Goal: Task Accomplishment & Management: Use online tool/utility

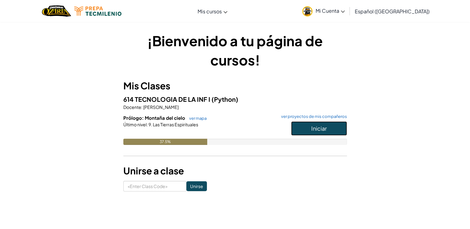
click at [325, 133] on button "Iniciar" at bounding box center [319, 129] width 56 height 14
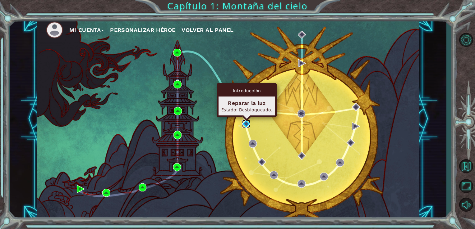
click at [246, 126] on img at bounding box center [246, 124] width 8 height 8
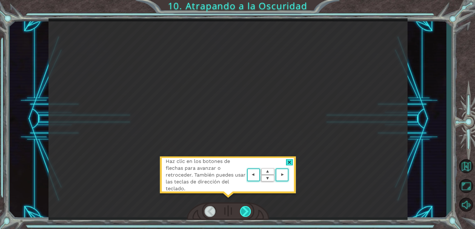
click at [244, 212] on div at bounding box center [246, 211] width 12 height 11
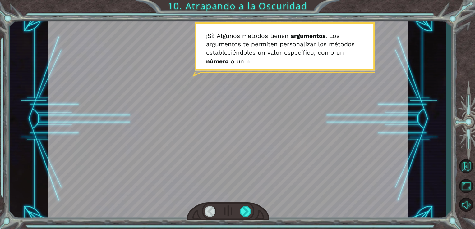
click at [208, 212] on div at bounding box center [211, 211] width 12 height 11
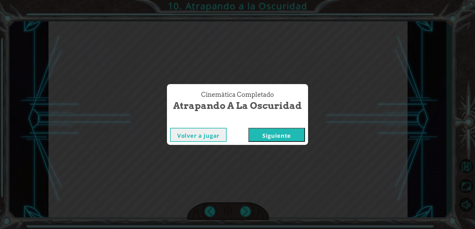
click at [287, 135] on button "Siguiente" at bounding box center [276, 135] width 57 height 14
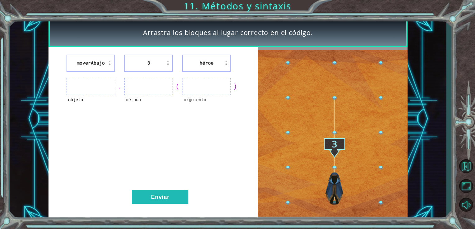
click at [99, 83] on ul at bounding box center [91, 86] width 49 height 17
click at [178, 197] on button "Enviar" at bounding box center [160, 197] width 57 height 14
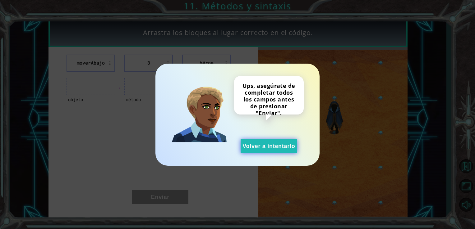
click at [280, 147] on button "Volver a intentarlo" at bounding box center [269, 147] width 57 height 14
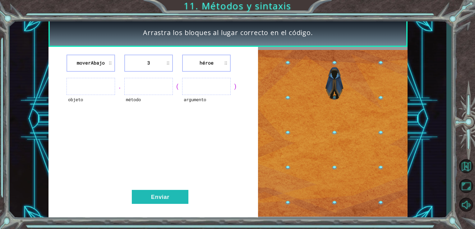
click at [194, 86] on ul at bounding box center [206, 86] width 49 height 17
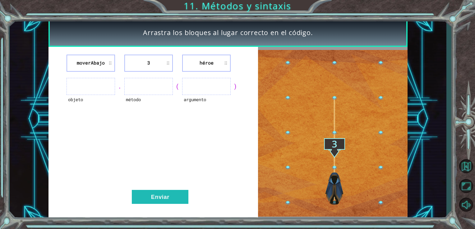
click at [194, 86] on ul at bounding box center [206, 86] width 49 height 17
click at [147, 87] on ul at bounding box center [148, 86] width 49 height 17
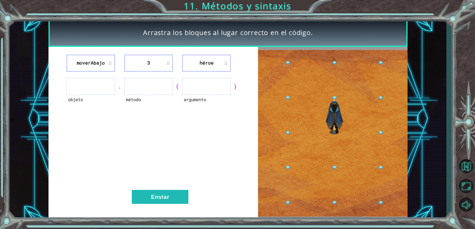
click at [159, 64] on li "3" at bounding box center [148, 63] width 49 height 17
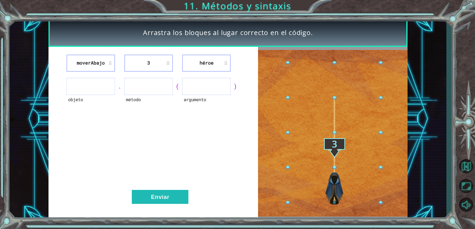
click at [107, 53] on div "moverAbajo 3 héroe objeto . método ( argumento ) Enviar" at bounding box center [154, 134] width 210 height 174
click at [109, 62] on li "moverAbajo" at bounding box center [91, 63] width 49 height 17
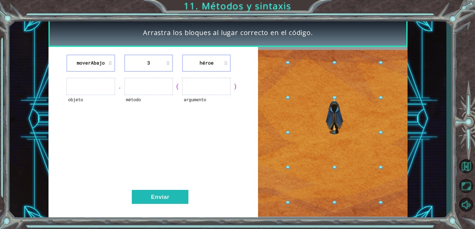
click at [97, 78] on ul at bounding box center [91, 86] width 49 height 17
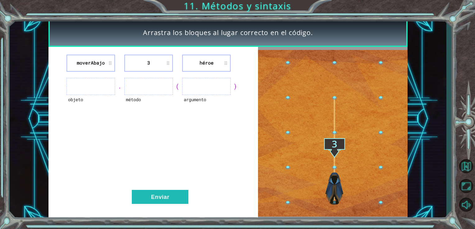
click at [99, 86] on ul at bounding box center [91, 86] width 49 height 17
click at [134, 89] on ul at bounding box center [148, 86] width 49 height 17
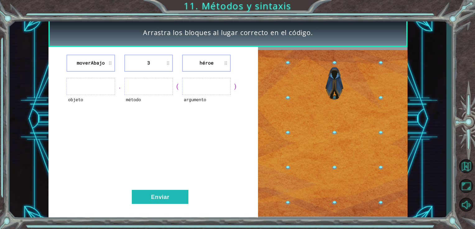
click at [134, 89] on ul at bounding box center [148, 86] width 49 height 17
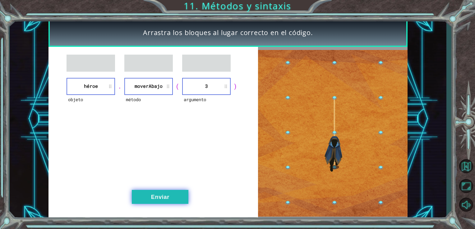
click at [176, 192] on button "Enviar" at bounding box center [160, 197] width 57 height 14
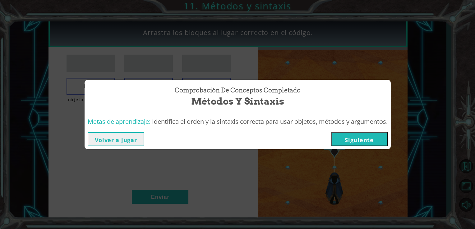
click at [361, 139] on button "Siguiente" at bounding box center [359, 139] width 57 height 14
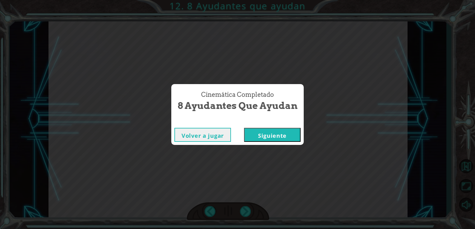
click at [282, 136] on button "Siguiente" at bounding box center [272, 135] width 57 height 14
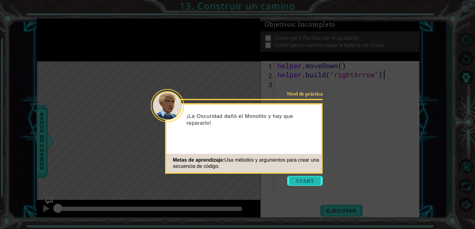
click at [308, 182] on button "Start" at bounding box center [304, 181] width 35 height 10
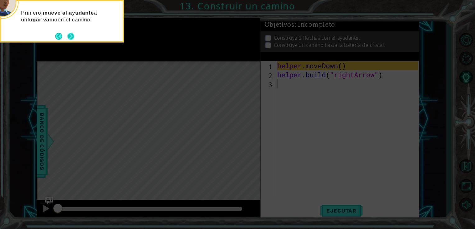
click at [69, 35] on button "Next" at bounding box center [70, 36] width 7 height 7
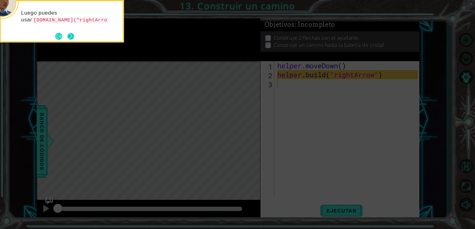
click at [70, 31] on div "Luego puedes usar [DOMAIN_NAME]("rightArro" at bounding box center [62, 18] width 122 height 34
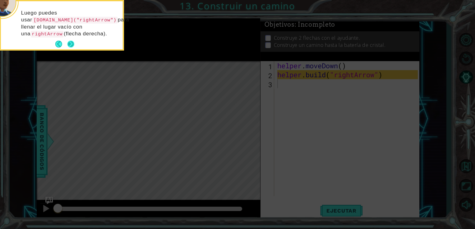
click at [72, 42] on button "Next" at bounding box center [70, 44] width 7 height 7
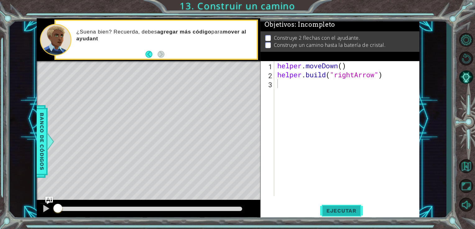
click at [340, 211] on span "Ejecutar" at bounding box center [341, 211] width 43 height 6
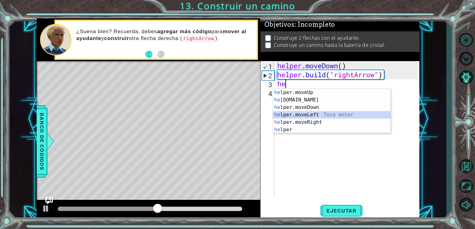
click at [315, 113] on div "he lper.moveUp Toca enter he [DOMAIN_NAME] Toca enter he lper.moveDown Toca ent…" at bounding box center [332, 119] width 118 height 60
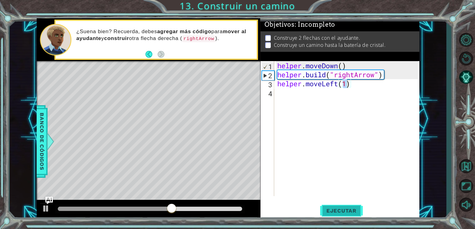
click at [340, 211] on span "Ejecutar" at bounding box center [341, 211] width 43 height 6
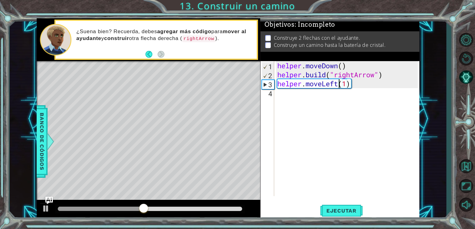
click at [337, 85] on div "helper . moveDown ( ) helper . build ( "rightArrow" ) helper . moveLeft ( 1 )" at bounding box center [348, 137] width 145 height 153
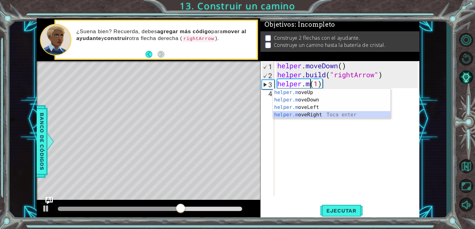
click at [335, 115] on div "helper.m oveUp Toca enter helper.m oveDown Toca enter helper.m oveLeft Toca ent…" at bounding box center [332, 111] width 118 height 45
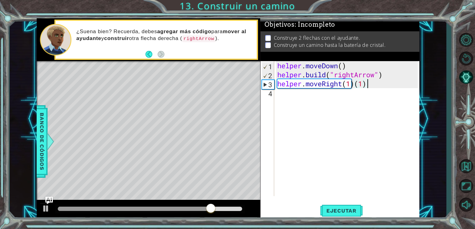
click at [368, 84] on div "helper . moveDown ( ) helper . build ( "rightArrow" ) helper . moveRight ( 1 ) …" at bounding box center [348, 137] width 145 height 153
click at [350, 86] on div "helper . moveDown ( ) helper . build ( "rightArrow" ) helper . moveRight ( 1 )" at bounding box center [348, 137] width 145 height 153
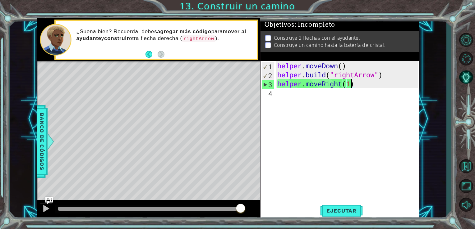
click at [350, 86] on div "helper . moveDown ( ) helper . build ( "rightArrow" ) helper . moveRight ( 1 )" at bounding box center [348, 137] width 145 height 153
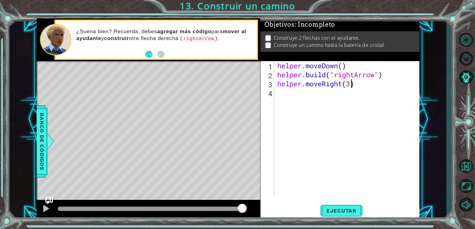
scroll to position [0, 3]
type textarea "helper.moveRight(3)"
click at [336, 216] on button "Ejecutar" at bounding box center [341, 211] width 43 height 16
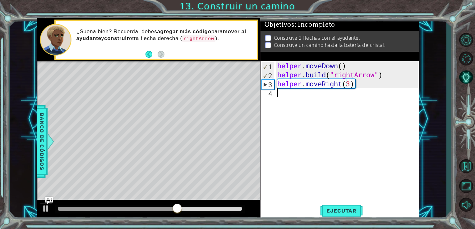
click at [295, 103] on div "helper . moveDown ( ) helper . build ( "rightArrow" ) helper . moveRight ( 3 )" at bounding box center [348, 137] width 145 height 153
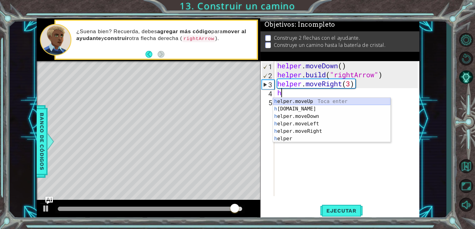
click at [305, 104] on div "h elper.moveUp Toca enter h [DOMAIN_NAME] Toca enter h elper.moveDown Toca ente…" at bounding box center [332, 128] width 118 height 60
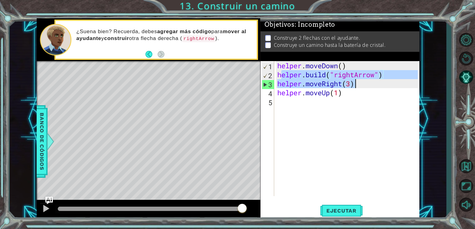
drag, startPoint x: 281, startPoint y: 74, endPoint x: 402, endPoint y: 81, distance: 121.2
click at [402, 81] on div "helper . moveDown ( ) helper . build ( "rightArrow" ) helper . moveRight ( 3 ) …" at bounding box center [348, 137] width 145 height 153
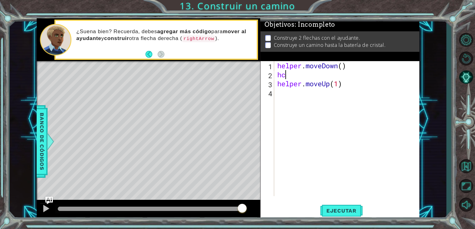
type textarea "[DOMAIN_NAME]("rightArrow") helper.moveRight(3)"
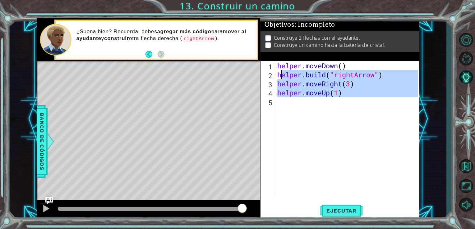
drag, startPoint x: 317, startPoint y: 101, endPoint x: 293, endPoint y: 127, distance: 35.4
click at [293, 127] on div "helper . moveDown ( ) helper . build ( "rightArrow" ) helper . moveRight ( 3 ) …" at bounding box center [348, 137] width 145 height 153
drag, startPoint x: 293, startPoint y: 127, endPoint x: 284, endPoint y: 119, distance: 12.1
click at [284, 119] on div "helper . moveDown ( ) helper . build ( "rightArrow" ) helper . moveRight ( 3 ) …" at bounding box center [348, 137] width 145 height 153
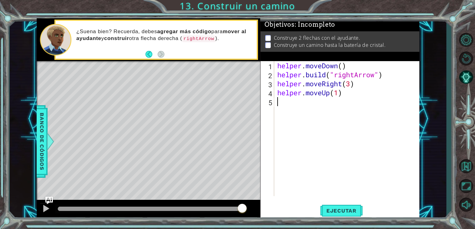
click at [284, 119] on div "helper . moveDown ( ) helper . build ( "rightArrow" ) helper . moveRight ( 3 ) …" at bounding box center [348, 137] width 145 height 153
drag, startPoint x: 279, startPoint y: 75, endPoint x: 400, endPoint y: 74, distance: 121.3
click at [400, 74] on div "helper . moveDown ( ) helper . build ( "rightArrow" ) helper . moveRight ( 3 ) …" at bounding box center [348, 137] width 145 height 153
click at [345, 93] on div "helper . moveDown ( ) helper . build ( "rightArrow" ) helper . moveRight ( 3 ) …" at bounding box center [348, 137] width 145 height 153
click at [277, 91] on div "helper . moveDown ( ) helper . build ( "rightArrow" ) helper . moveRight ( 3 ) …" at bounding box center [348, 137] width 145 height 153
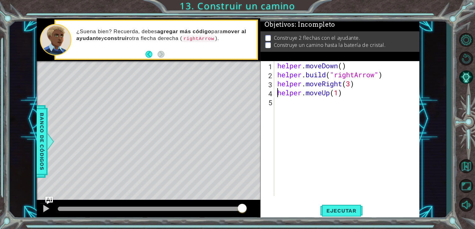
click at [277, 91] on div "helper . moveDown ( ) helper . build ( "rightArrow" ) helper . moveRight ( 3 ) …" at bounding box center [348, 137] width 145 height 153
paste textarea "[DOMAIN_NAME]("rightArrow")"
click at [337, 105] on div "helper . moveDown ( ) helper . build ( "rightArrow" ) helper . moveRight ( 3 ) …" at bounding box center [348, 137] width 145 height 153
click at [346, 213] on span "Ejecutar" at bounding box center [341, 211] width 43 height 6
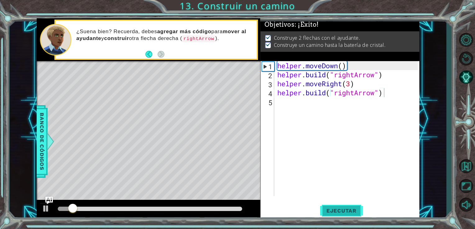
click at [346, 213] on span "Ejecutar" at bounding box center [341, 211] width 43 height 6
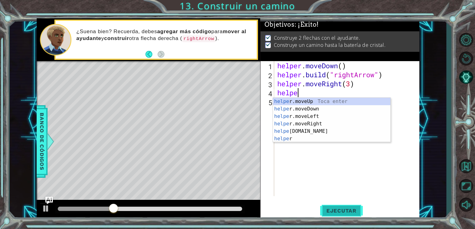
scroll to position [0, 0]
type textarea "h"
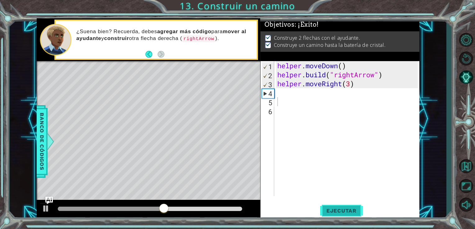
click at [350, 212] on span "Ejecutar" at bounding box center [341, 211] width 43 height 6
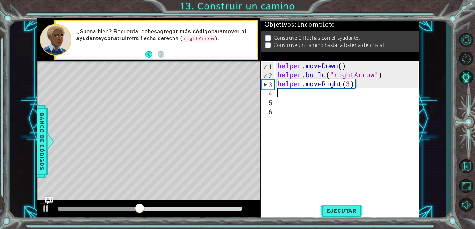
click at [287, 93] on div "helper . moveDown ( ) helper . build ( "rightArrow" ) helper . moveRight ( 3 )" at bounding box center [348, 137] width 145 height 153
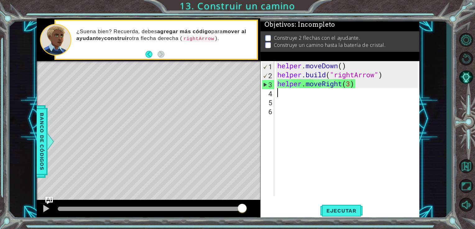
type textarea "g"
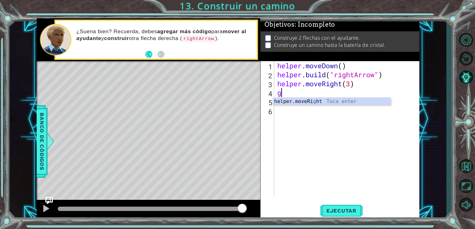
click at [282, 91] on div "helper . moveDown ( ) helper . build ( "rightArrow" ) helper . moveRight ( 3 ) g" at bounding box center [348, 137] width 145 height 153
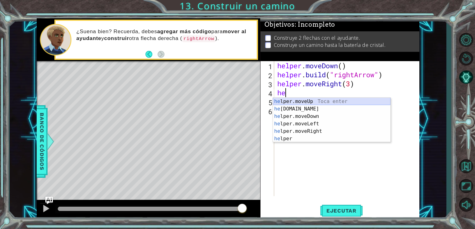
click at [305, 100] on div "he lper.moveUp Toca enter he [DOMAIN_NAME] Toca enter he lper.moveDown Toca ent…" at bounding box center [332, 128] width 118 height 60
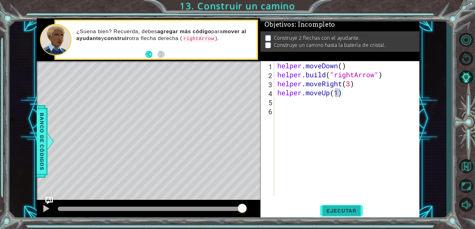
click at [332, 204] on button "Ejecutar" at bounding box center [341, 211] width 43 height 16
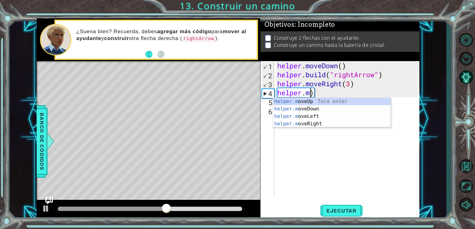
click at [326, 92] on div "helper . moveDown ( ) helper . build ( "rightArrow" ) helper . moveRight ( 3 ) …" at bounding box center [348, 137] width 145 height 153
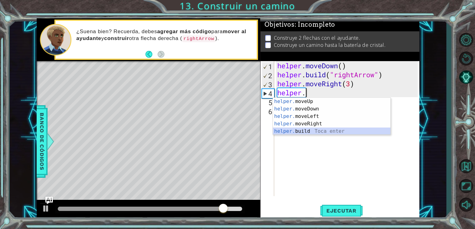
click at [301, 131] on div "helper. moveUp Toca enter helper. moveDown Toca enter helper. moveLeft Toca ent…" at bounding box center [332, 124] width 118 height 52
type textarea "[DOMAIN_NAME]("rightArrow")"
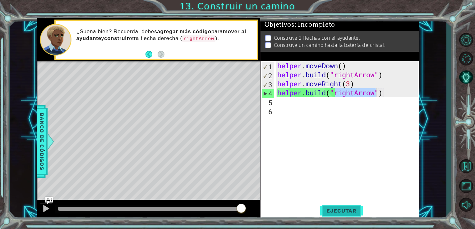
click at [354, 209] on span "Ejecutar" at bounding box center [341, 211] width 43 height 6
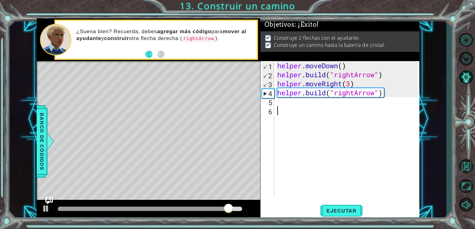
click at [294, 110] on div "helper . moveDown ( ) helper . build ( "rightArrow" ) helper . moveRight ( 3 ) …" at bounding box center [348, 137] width 145 height 153
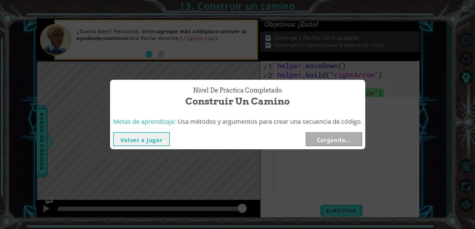
click at [279, 105] on span "Construir un camino" at bounding box center [237, 101] width 104 height 13
click at [329, 139] on button "Siguiente" at bounding box center [334, 139] width 57 height 14
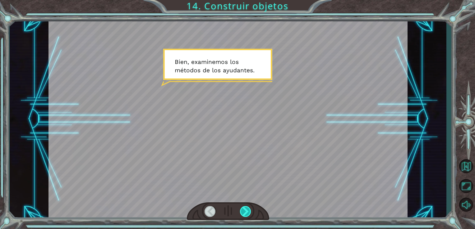
click at [246, 212] on div at bounding box center [246, 211] width 12 height 11
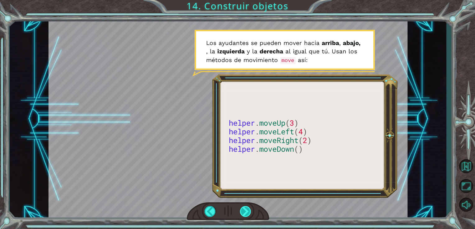
click at [246, 212] on div at bounding box center [246, 211] width 12 height 11
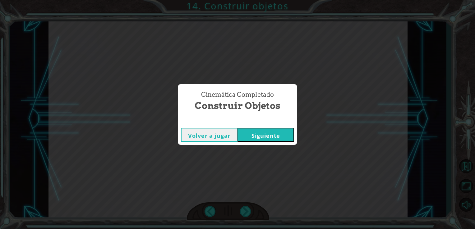
click at [273, 131] on button "Siguiente" at bounding box center [266, 135] width 57 height 14
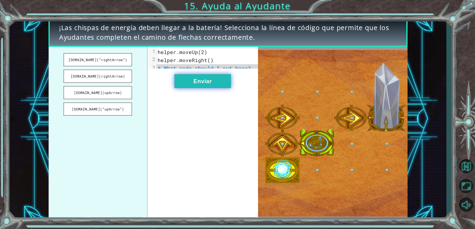
click at [210, 84] on button "Enviar" at bounding box center [202, 81] width 57 height 14
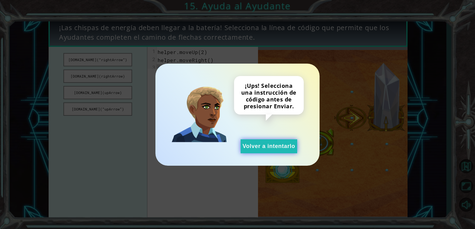
click at [268, 151] on button "Volver a intentarlo" at bounding box center [269, 147] width 57 height 14
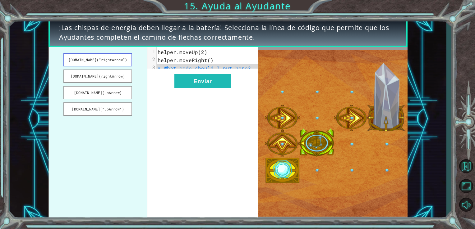
click at [104, 62] on button "[DOMAIN_NAME](“rightArrow”)" at bounding box center [97, 59] width 69 height 13
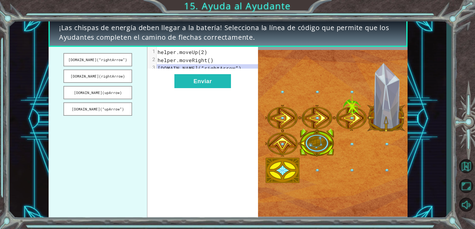
click at [162, 54] on span "helper.moveUp(2)" at bounding box center [183, 52] width 50 height 7
click at [124, 58] on button "[DOMAIN_NAME](“rightArrow”)" at bounding box center [97, 59] width 69 height 13
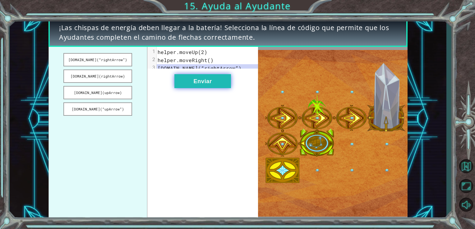
click at [207, 84] on button "Enviar" at bounding box center [202, 81] width 57 height 14
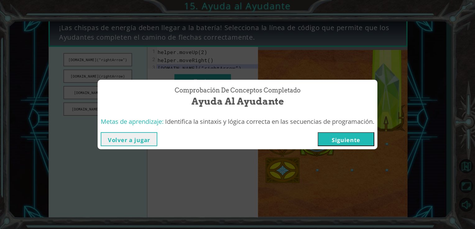
click at [339, 139] on button "Siguiente" at bounding box center [346, 139] width 57 height 14
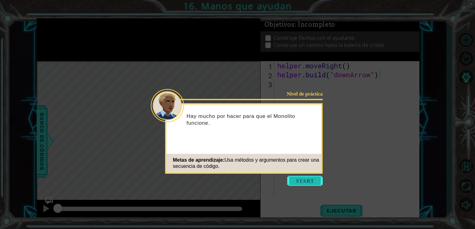
click at [313, 182] on button "Start" at bounding box center [304, 181] width 35 height 10
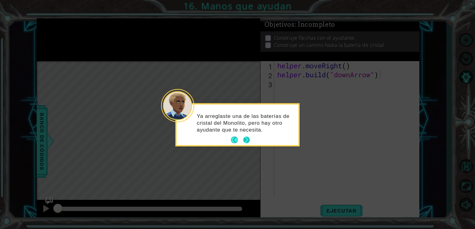
click at [249, 142] on button "Next" at bounding box center [246, 140] width 7 height 7
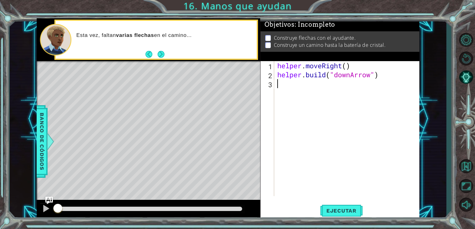
click at [283, 89] on div "helper . moveRight ( ) helper . build ( "downArrow" )" at bounding box center [348, 137] width 145 height 153
click at [343, 208] on button "Ejecutar" at bounding box center [341, 211] width 43 height 16
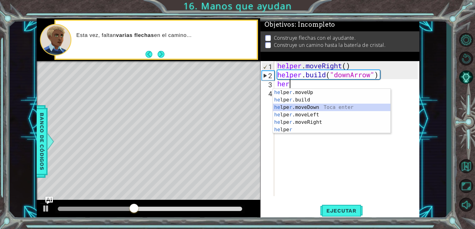
click at [326, 107] on div "he lpe r .moveUp Toca enter he lpe r .build Toca enter he lpe r .moveDown Toca …" at bounding box center [332, 119] width 118 height 60
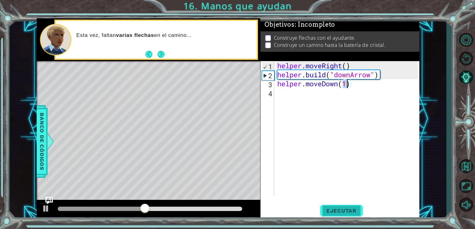
type textarea "helper.moveDown(1)"
click at [344, 216] on button "Ejecutar" at bounding box center [341, 211] width 43 height 16
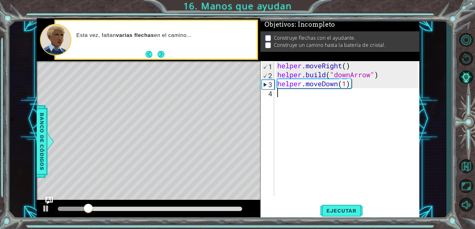
click at [286, 94] on div "helper . moveRight ( ) helper . build ( "downArrow" ) helper . moveDown ( 1 )" at bounding box center [348, 137] width 145 height 153
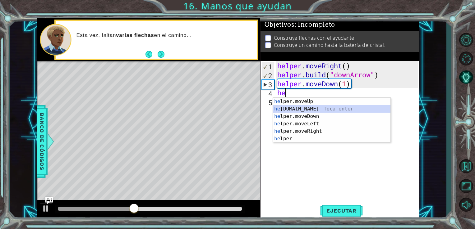
click at [317, 108] on div "he lper.moveUp Toca enter he [DOMAIN_NAME] Toca enter he lper.moveDown Toca ent…" at bounding box center [332, 128] width 118 height 60
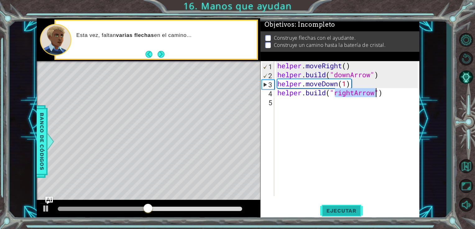
type textarea "[DOMAIN_NAME]("rightArrow")"
click at [340, 215] on button "Ejecutar" at bounding box center [341, 211] width 43 height 16
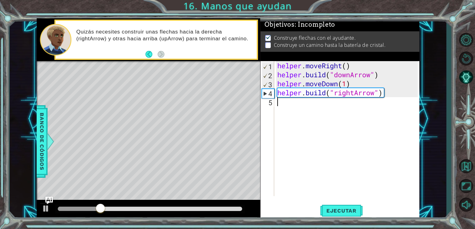
click at [292, 108] on div "helper . moveRight ( ) helper . build ( "downArrow" ) helper . moveDown ( 1 ) h…" at bounding box center [348, 137] width 145 height 153
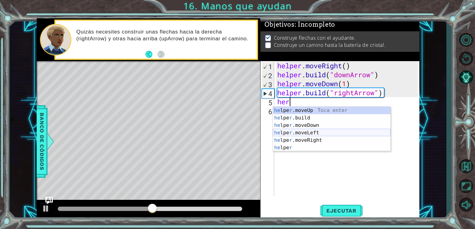
click at [315, 134] on div "he lpe r .moveUp Toca enter he lpe r .build Toca enter he lpe r .moveDown Toca …" at bounding box center [332, 137] width 118 height 60
type textarea "helper.moveLeft(1)"
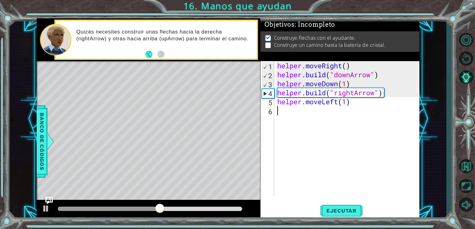
click at [302, 114] on div "helper . moveRight ( ) helper . build ( "downArrow" ) helper . moveDown ( 1 ) h…" at bounding box center [348, 137] width 145 height 153
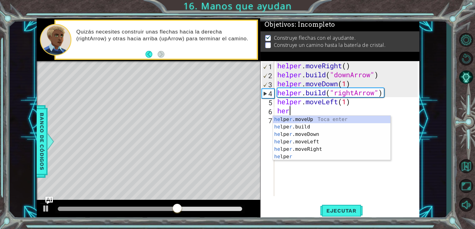
click at [347, 104] on div "helper . moveRight ( ) helper . build ( "downArrow" ) helper . moveDown ( 1 ) h…" at bounding box center [348, 137] width 145 height 153
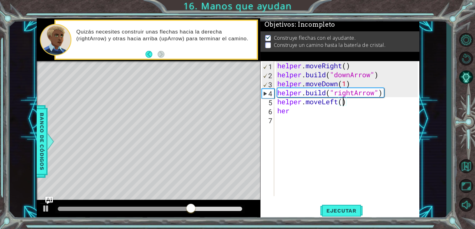
scroll to position [0, 3]
click at [296, 109] on div "helper . moveRight ( ) helper . build ( "downArrow" ) helper . moveDown ( 1 ) h…" at bounding box center [348, 137] width 145 height 153
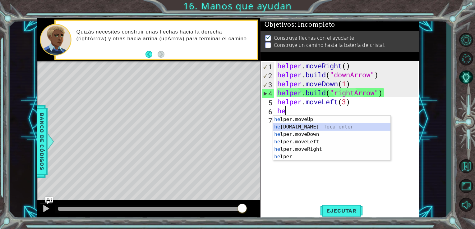
click at [312, 128] on div "he lper.moveUp Toca enter he [DOMAIN_NAME] Toca enter he lper.moveDown Toca ent…" at bounding box center [332, 146] width 118 height 60
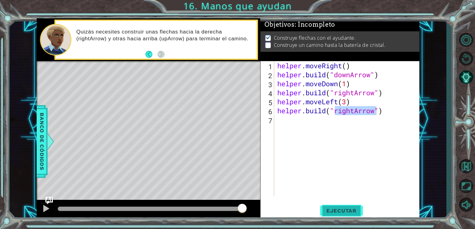
click at [345, 208] on span "Ejecutar" at bounding box center [341, 211] width 43 height 6
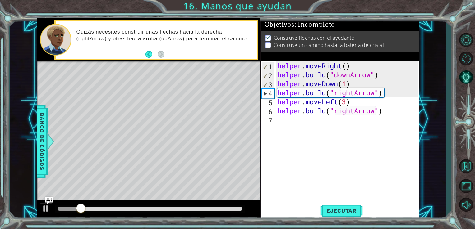
click at [336, 100] on div "helper . moveRight ( ) helper . build ( "downArrow" ) helper . moveDown ( 1 ) h…" at bounding box center [348, 137] width 145 height 153
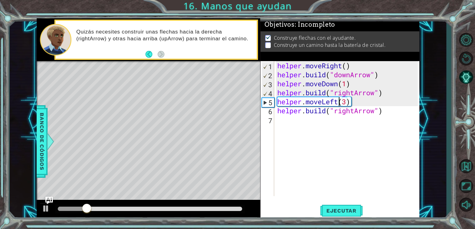
click at [340, 100] on div "helper . moveRight ( ) helper . build ( "downArrow" ) helper . moveDown ( 1 ) h…" at bounding box center [348, 137] width 145 height 153
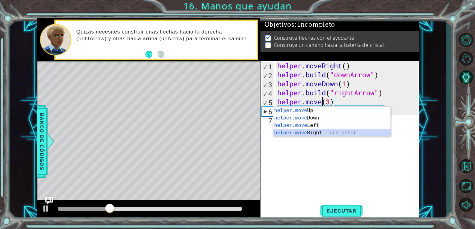
click at [338, 132] on div "helper.move Up Toca enter helper.move Down Toca enter helper.move Left Toca ent…" at bounding box center [332, 129] width 118 height 45
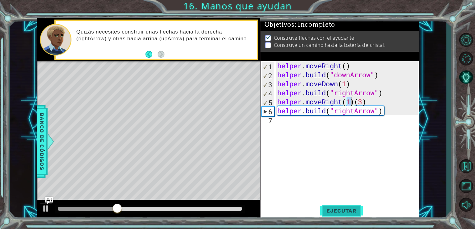
click at [337, 207] on button "Ejecutar" at bounding box center [341, 211] width 43 height 16
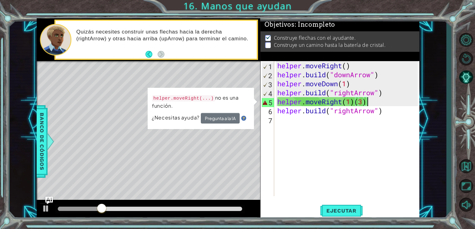
click at [383, 98] on div "helper . moveRight ( ) helper . build ( "downArrow" ) helper . moveDown ( 1 ) h…" at bounding box center [348, 137] width 145 height 153
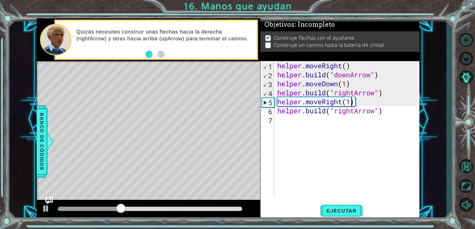
click at [352, 100] on div "helper . moveRight ( ) helper . build ( "downArrow" ) helper . moveDown ( 1 ) h…" at bounding box center [348, 137] width 145 height 153
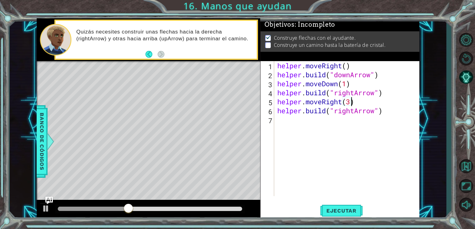
scroll to position [0, 3]
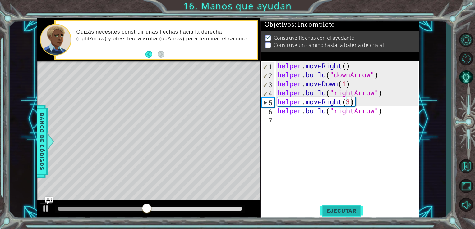
click at [351, 215] on button "Ejecutar" at bounding box center [341, 211] width 43 height 16
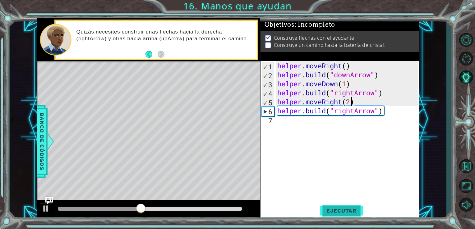
click at [337, 208] on button "Ejecutar" at bounding box center [341, 211] width 43 height 16
click at [336, 211] on span "Ejecutar" at bounding box center [341, 211] width 43 height 6
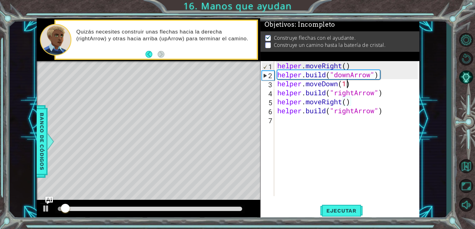
click at [348, 84] on div "helper . moveRight ( ) helper . build ( "downArrow" ) helper . moveDown ( 1 ) h…" at bounding box center [348, 137] width 145 height 153
type textarea "helper.moveDown()"
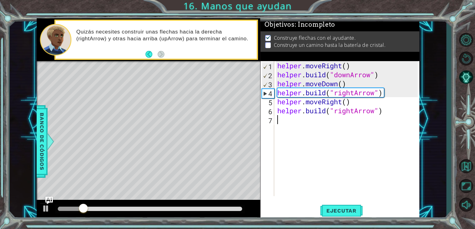
click at [327, 125] on div "helper . moveRight ( ) helper . build ( "downArrow" ) helper . moveDown ( ) hel…" at bounding box center [348, 137] width 145 height 153
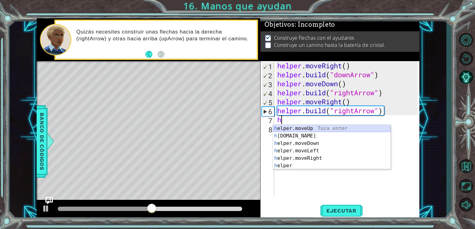
click at [319, 128] on div "h elper.moveUp Toca enter h [DOMAIN_NAME] Toca enter h elper.moveDown Toca ente…" at bounding box center [332, 155] width 118 height 60
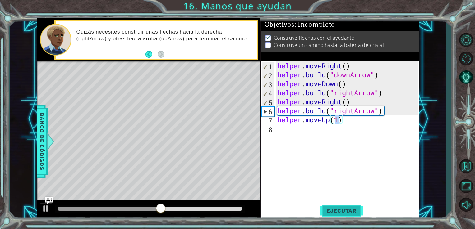
click at [331, 213] on span "Ejecutar" at bounding box center [341, 211] width 43 height 6
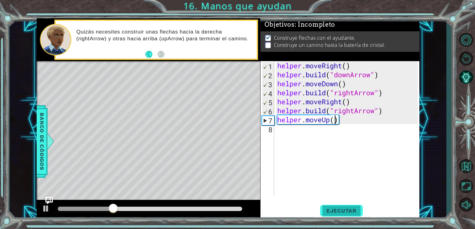
scroll to position [0, 2]
click at [339, 212] on span "Ejecutar" at bounding box center [341, 211] width 43 height 6
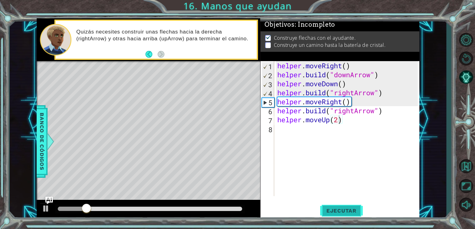
click at [340, 206] on button "Ejecutar" at bounding box center [341, 211] width 43 height 16
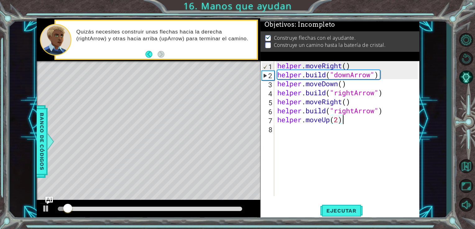
click at [348, 117] on div "helper . moveRight ( ) helper . build ( "downArrow" ) helper . moveDown ( ) hel…" at bounding box center [348, 137] width 145 height 153
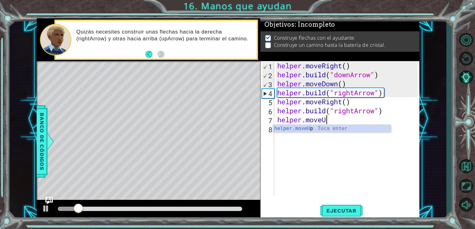
scroll to position [0, 2]
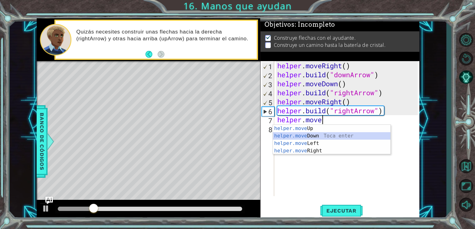
click at [326, 137] on div "helper.move Up Toca enter helper.move Down Toca enter helper.move Left Toca ent…" at bounding box center [332, 147] width 118 height 45
type textarea "helper.moveDown(1)"
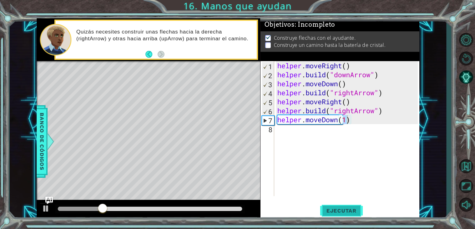
click at [333, 213] on span "Ejecutar" at bounding box center [341, 211] width 43 height 6
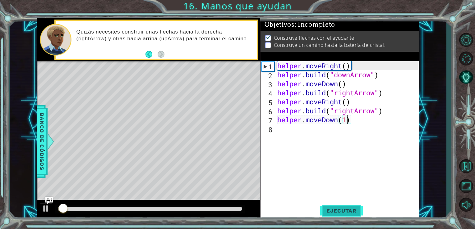
click at [333, 213] on span "Ejecutar" at bounding box center [341, 211] width 43 height 6
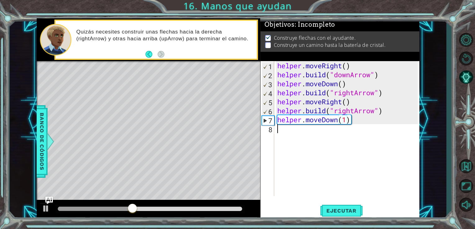
click at [310, 140] on div "helper . moveRight ( ) helper . build ( "downArrow" ) helper . moveDown ( ) hel…" at bounding box center [348, 137] width 145 height 153
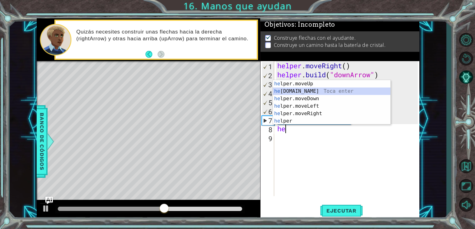
click at [311, 94] on div "he lper.moveUp Toca enter he [DOMAIN_NAME] Toca enter he lper.moveDown Toca ent…" at bounding box center [332, 110] width 118 height 60
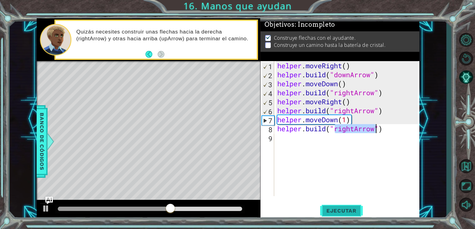
type textarea "[DOMAIN_NAME]("rightArrow")"
click at [338, 212] on span "Ejecutar" at bounding box center [341, 211] width 43 height 6
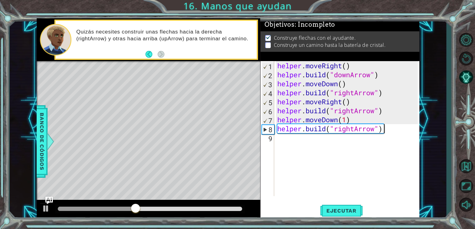
click at [401, 127] on div "helper . moveRight ( ) helper . build ( "downArrow" ) helper . moveDown ( ) hel…" at bounding box center [348, 137] width 145 height 153
click at [373, 141] on div "helper . moveRight ( ) helper . build ( "downArrow" ) helper . moveDown ( ) hel…" at bounding box center [348, 137] width 145 height 153
click at [386, 131] on div "helper . moveRight ( ) helper . build ( "downArrow" ) helper . moveDown ( ) hel…" at bounding box center [348, 137] width 145 height 153
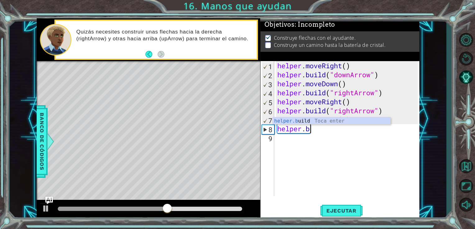
type textarea "h"
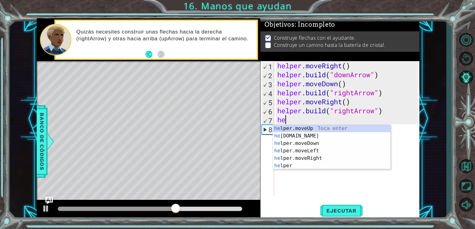
type textarea "h"
type textarea "[DOMAIN_NAME]("rightArrow")"
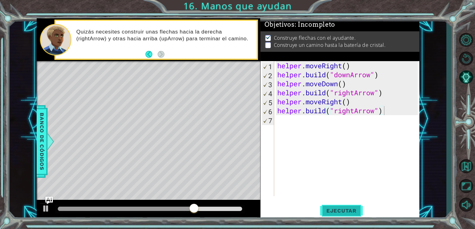
click at [345, 209] on span "Ejecutar" at bounding box center [341, 211] width 43 height 6
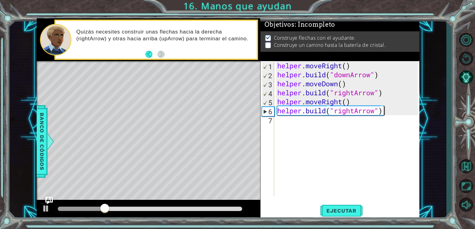
click at [290, 127] on div "helper . moveRight ( ) helper . build ( "downArrow" ) helper . moveDown ( ) hel…" at bounding box center [348, 137] width 145 height 153
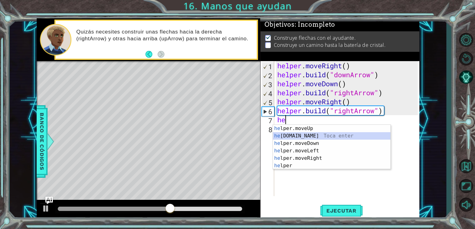
click at [303, 134] on div "he lper.moveUp Toca enter he [DOMAIN_NAME] Toca enter he lper.moveDown Toca ent…" at bounding box center [332, 155] width 118 height 60
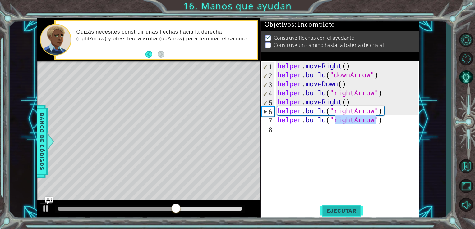
type textarea "[DOMAIN_NAME]("rightArrow")"
click at [351, 215] on button "Ejecutar" at bounding box center [341, 211] width 43 height 16
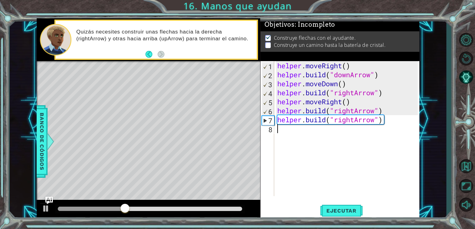
click at [389, 125] on div "helper . moveRight ( ) helper . build ( "downArrow" ) helper . moveDown ( ) hel…" at bounding box center [348, 137] width 145 height 153
click at [388, 123] on div "helper . moveRight ( ) helper . build ( "downArrow" ) helper . moveDown ( ) hel…" at bounding box center [348, 137] width 145 height 153
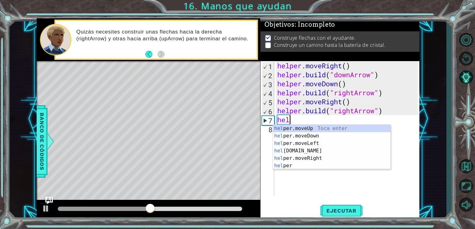
type textarea "h"
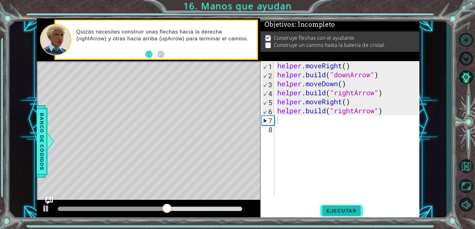
click at [349, 212] on span "Ejecutar" at bounding box center [341, 211] width 43 height 6
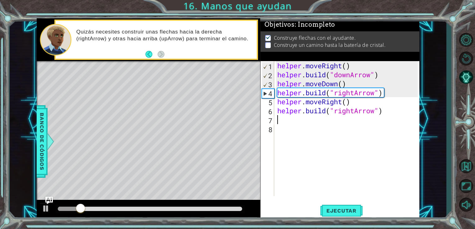
click at [392, 113] on div "helper . moveRight ( ) helper . build ( "downArrow" ) helper . moveDown ( ) hel…" at bounding box center [348, 137] width 145 height 153
type textarea "[DOMAIN_NAME]("rightArrow")"
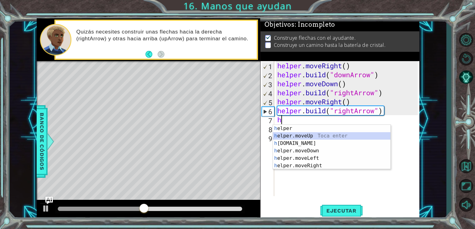
click at [308, 137] on div "h elper Toca enter h elper.moveUp Toca enter h [DOMAIN_NAME] Toca enter h elper…" at bounding box center [332, 155] width 118 height 60
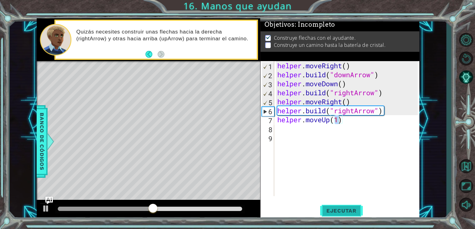
click at [346, 210] on span "Ejecutar" at bounding box center [341, 211] width 43 height 6
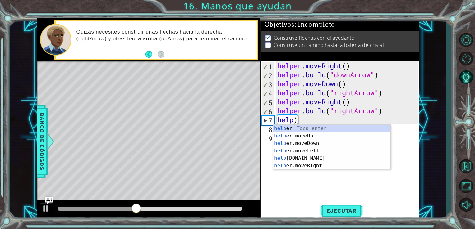
click at [320, 116] on div "helper . moveRight ( ) helper . build ( "downArrow" ) helper . moveDown ( ) hel…" at bounding box center [348, 137] width 145 height 153
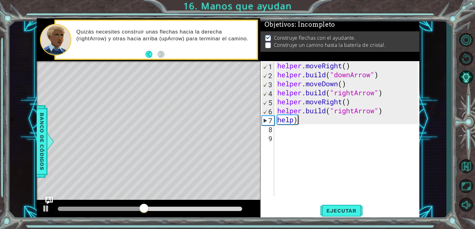
click at [313, 121] on div "helper . moveRight ( ) helper . build ( "downArrow" ) helper . moveDown ( ) hel…" at bounding box center [348, 137] width 145 height 153
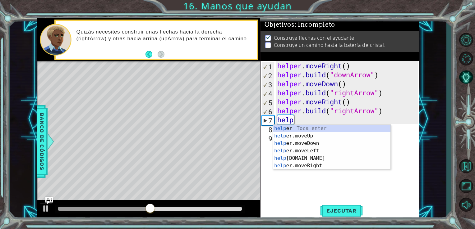
type textarea "h"
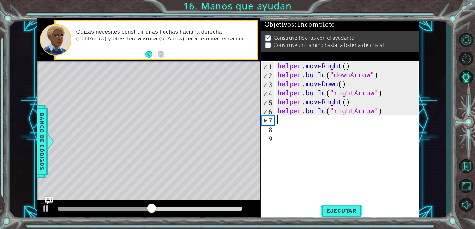
type textarea "[DOMAIN_NAME]("rightArrow")"
click at [349, 212] on span "Ejecutar" at bounding box center [341, 211] width 43 height 6
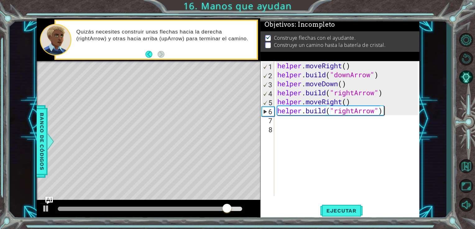
click at [301, 121] on div "helper . moveRight ( ) helper . build ( "downArrow" ) helper . moveDown ( ) hel…" at bounding box center [348, 137] width 145 height 153
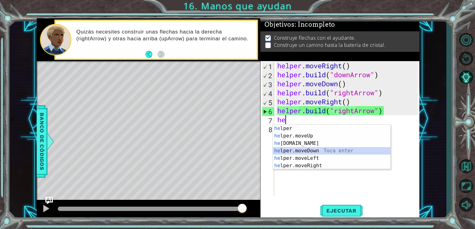
click at [319, 152] on div "he lper Toca enter he lper.moveUp Toca enter he [DOMAIN_NAME] Toca enter he lpe…" at bounding box center [332, 155] width 118 height 60
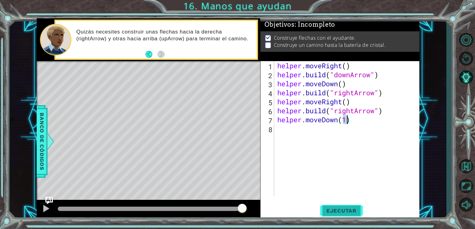
click at [333, 210] on span "Ejecutar" at bounding box center [341, 211] width 43 height 6
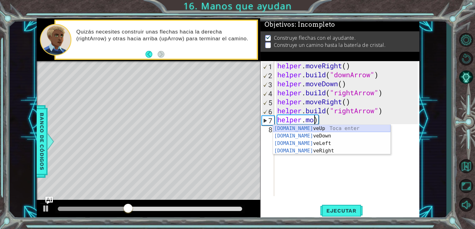
click at [319, 135] on div "[DOMAIN_NAME] veUp Toca enter [DOMAIN_NAME] veDown Toca enter [DOMAIN_NAME] veL…" at bounding box center [332, 147] width 118 height 45
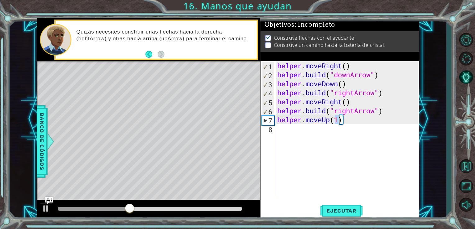
type textarea "helper.moveUp(1)"
click at [319, 135] on div "helper . moveRight ( ) helper . build ( "downArrow" ) helper . moveDown ( ) hel…" at bounding box center [348, 137] width 145 height 153
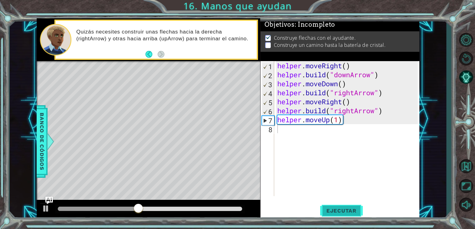
click at [345, 212] on span "Ejecutar" at bounding box center [341, 211] width 43 height 6
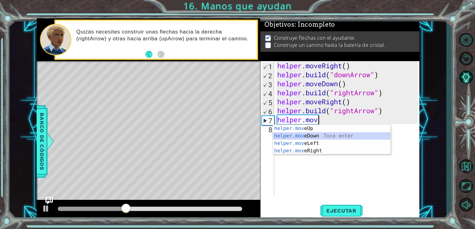
click at [336, 137] on div "helper.mov eUp Toca enter helper.mov eDown Toca enter helper.mov eLeft Toca ent…" at bounding box center [332, 147] width 118 height 45
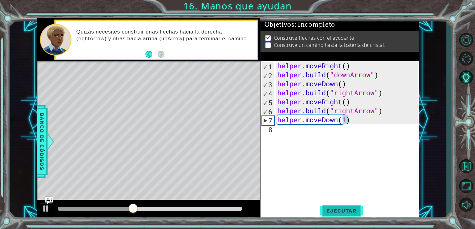
click at [343, 208] on span "Ejecutar" at bounding box center [341, 211] width 43 height 6
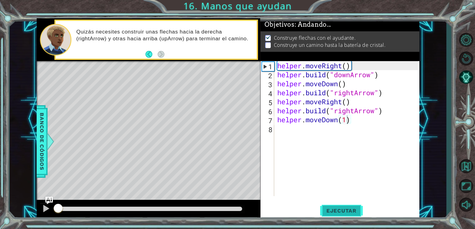
click at [343, 208] on span "Ejecutar" at bounding box center [341, 211] width 43 height 6
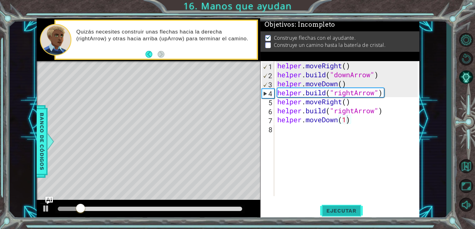
click at [343, 208] on span "Ejecutar" at bounding box center [341, 211] width 43 height 6
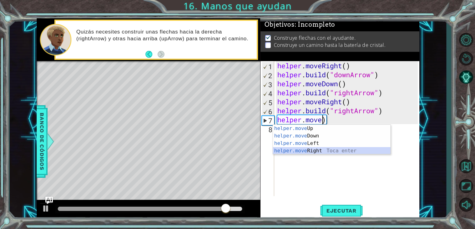
click at [320, 149] on div "helper.move Up Toca enter helper.move Down Toca enter helper.move Left Toca ent…" at bounding box center [332, 147] width 118 height 45
type textarea "helper.moveRight(1)"
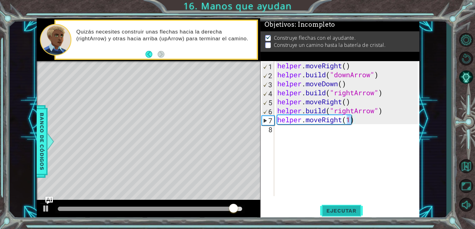
click at [349, 215] on button "Ejecutar" at bounding box center [341, 211] width 43 height 16
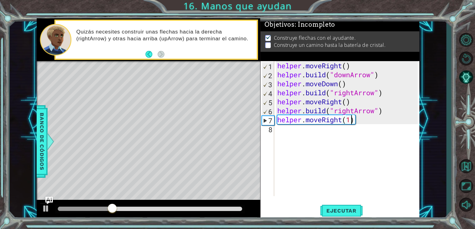
click at [289, 136] on div "helper . moveRight ( ) helper . build ( "downArrow" ) helper . moveDown ( ) hel…" at bounding box center [348, 137] width 145 height 153
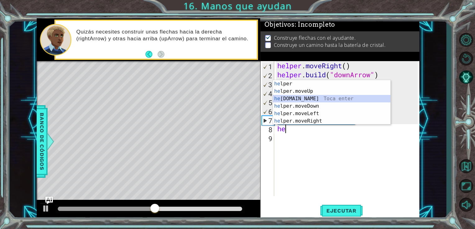
click at [306, 100] on div "he lper Toca enter he lper.moveUp Toca enter he [DOMAIN_NAME] Toca enter he lpe…" at bounding box center [332, 110] width 118 height 60
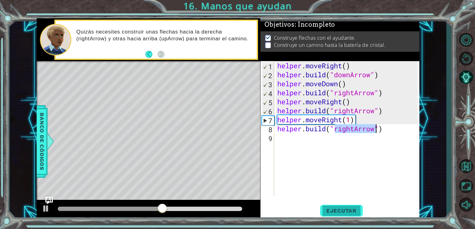
type textarea "[DOMAIN_NAME]("rightArrow")"
click at [353, 213] on span "Ejecutar" at bounding box center [341, 211] width 43 height 6
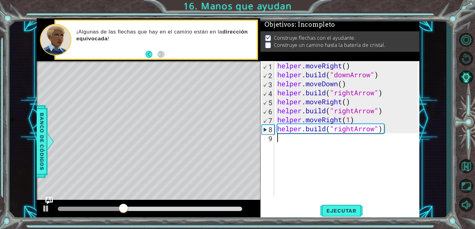
click at [289, 140] on div "helper . moveRight ( ) helper . build ( "downArrow" ) helper . moveDown ( ) hel…" at bounding box center [348, 137] width 145 height 153
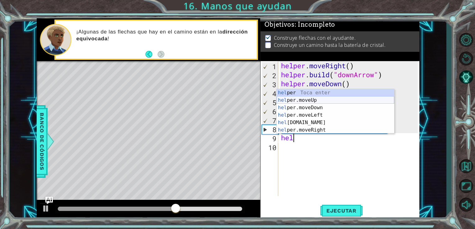
click at [311, 99] on div "hel per Toca enter hel per.moveUp Toca enter hel per.moveDown Toca enter hel pe…" at bounding box center [336, 119] width 118 height 60
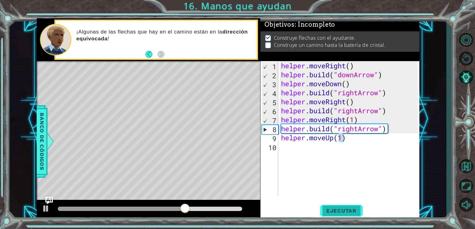
click at [343, 213] on span "Ejecutar" at bounding box center [341, 211] width 43 height 6
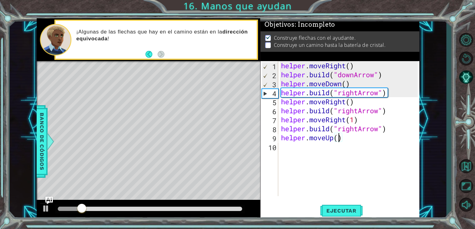
scroll to position [0, 2]
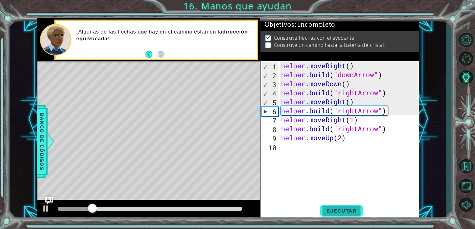
click at [341, 212] on span "Ejecutar" at bounding box center [341, 211] width 43 height 6
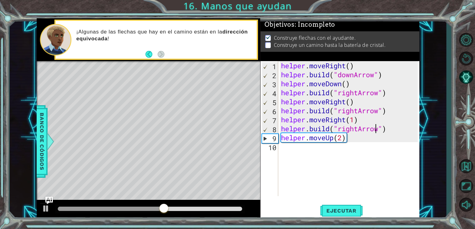
click at [376, 125] on div "helper . moveRight ( ) helper . build ( "downArrow" ) helper . moveDown ( ) hel…" at bounding box center [350, 137] width 141 height 153
click at [337, 209] on span "Ejecutar" at bounding box center [341, 211] width 43 height 6
click at [347, 119] on div "helper . moveRight ( ) helper . build ( "downArrow" ) helper . moveDown ( ) hel…" at bounding box center [350, 137] width 141 height 153
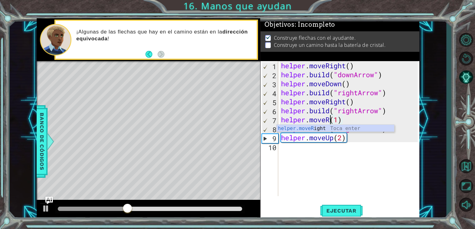
scroll to position [0, 2]
click at [339, 121] on div "helper . moveRight ( ) helper . build ( "downArrow" ) helper . moveDown ( ) hel…" at bounding box center [350, 137] width 141 height 153
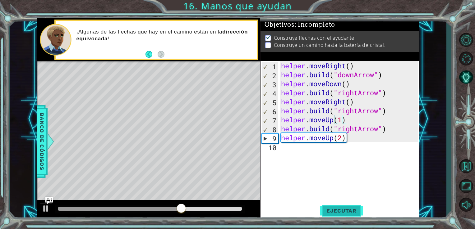
click at [350, 206] on button "Ejecutar" at bounding box center [341, 211] width 43 height 16
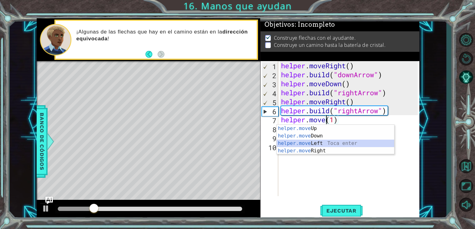
click at [326, 144] on div "helper.move Up Toca enter helper.move Down Toca enter helper.move Left Toca ent…" at bounding box center [336, 147] width 118 height 45
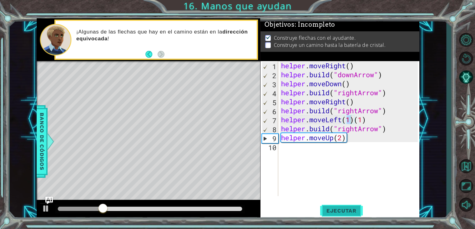
click at [345, 213] on span "Ejecutar" at bounding box center [341, 211] width 43 height 6
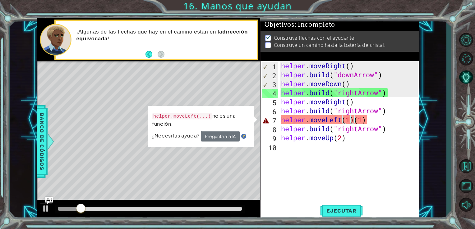
click at [373, 116] on div "helper . moveRight ( ) helper . build ( "downArrow" ) helper . moveDown ( ) hel…" at bounding box center [350, 137] width 141 height 153
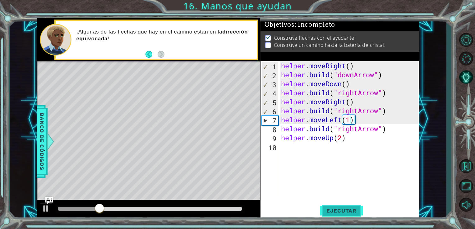
click at [347, 209] on span "Ejecutar" at bounding box center [341, 211] width 43 height 6
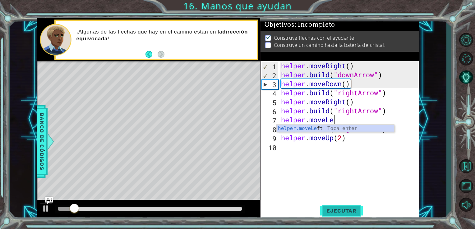
scroll to position [0, 2]
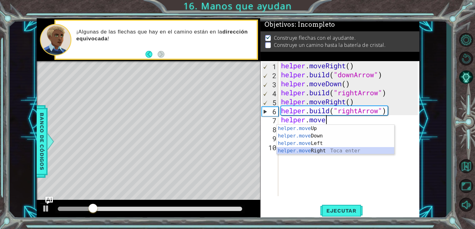
click at [340, 150] on div "helper.move Up Toca enter helper.move Down Toca enter helper.move Left Toca ent…" at bounding box center [336, 147] width 118 height 45
type textarea "helper.moveRight(1)"
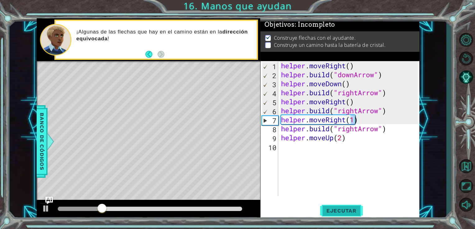
click at [341, 215] on button "Ejecutar" at bounding box center [341, 211] width 43 height 16
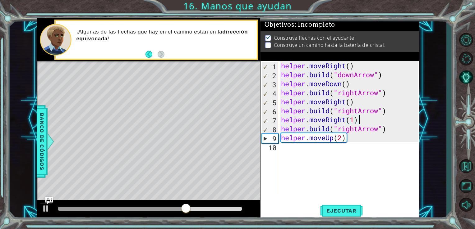
click at [380, 122] on div "helper . moveRight ( ) helper . build ( "downArrow" ) helper . moveDown ( ) hel…" at bounding box center [350, 137] width 141 height 153
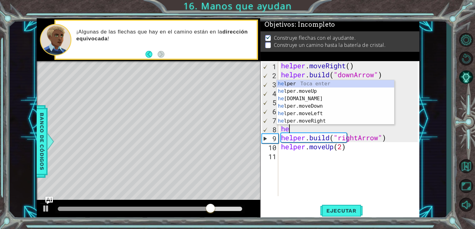
scroll to position [0, 0]
click at [346, 90] on div "hel per Toca enter hel per.moveUp Toca enter hel per.moveDown Toca enter hel pe…" at bounding box center [336, 110] width 118 height 60
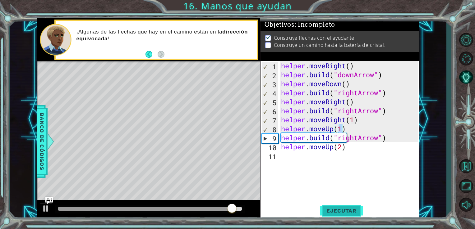
click at [345, 205] on button "Ejecutar" at bounding box center [341, 211] width 43 height 16
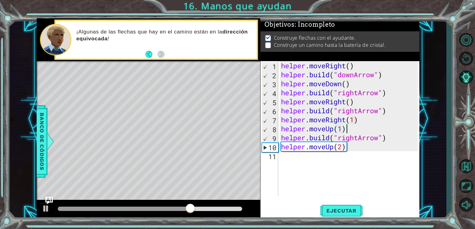
click at [349, 129] on div "helper . moveRight ( ) helper . build ( "downArrow" ) helper . moveDown ( ) hel…" at bounding box center [350, 137] width 141 height 153
click at [358, 118] on div "helper . moveRight ( ) helper . build ( "downArrow" ) helper . moveDown ( ) hel…" at bounding box center [350, 137] width 141 height 153
type textarea "helper.moveRight(1)"
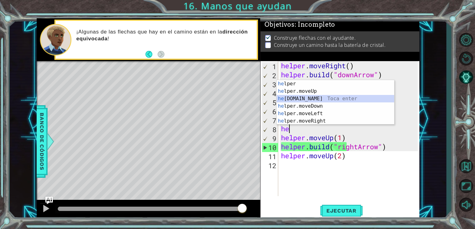
click at [330, 100] on div "he lper Toca enter he lper.moveUp Toca enter he [DOMAIN_NAME] Toca enter he lpe…" at bounding box center [336, 110] width 118 height 60
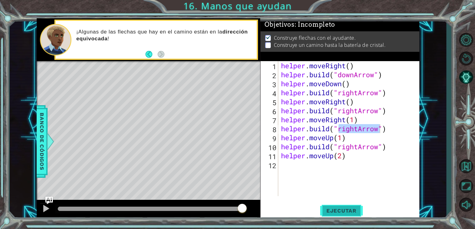
click at [344, 215] on button "Ejecutar" at bounding box center [341, 211] width 43 height 16
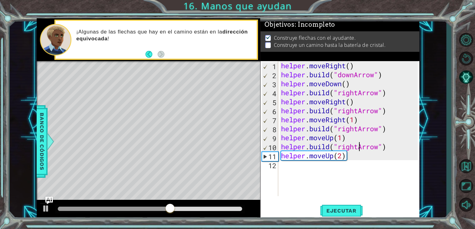
click at [361, 143] on div "helper . moveRight ( ) helper . build ( "downArrow" ) helper . moveDown ( ) hel…" at bounding box center [350, 137] width 141 height 153
click at [358, 137] on div "helper . moveRight ( ) helper . build ( "downArrow" ) helper . moveDown ( ) hel…" at bounding box center [350, 137] width 141 height 153
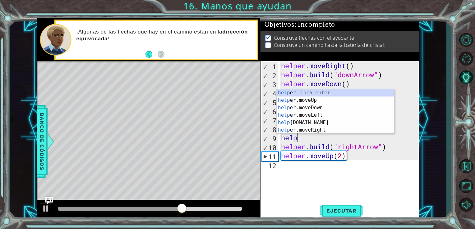
type textarea "h"
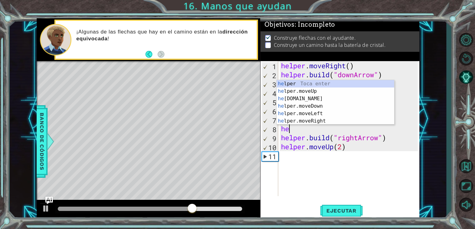
type textarea "h"
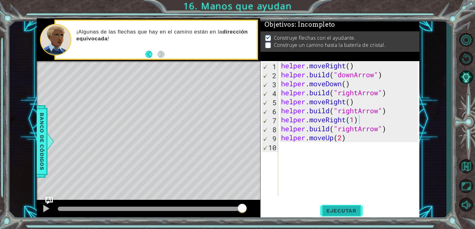
click at [343, 215] on button "Ejecutar" at bounding box center [341, 211] width 43 height 16
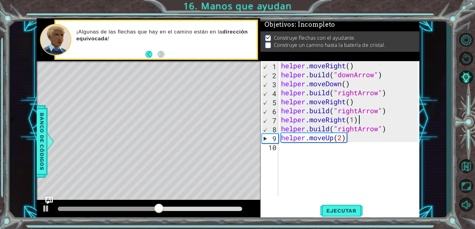
click at [347, 120] on div "helper . moveRight ( ) helper . build ( "downArrow" ) helper . moveDown ( ) hel…" at bounding box center [350, 137] width 141 height 153
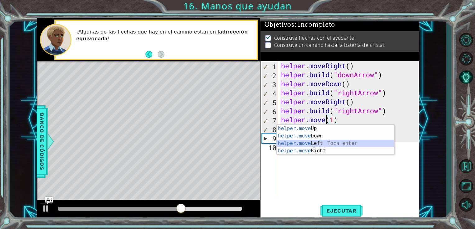
click at [343, 142] on div "helper.move Up Toca enter helper.move Down Toca enter helper.move Left Toca ent…" at bounding box center [336, 147] width 118 height 45
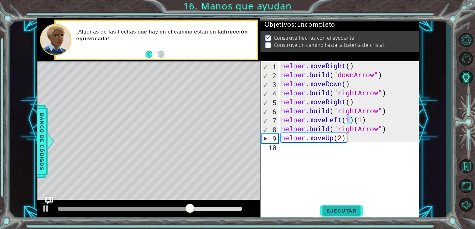
click at [344, 208] on span "Ejecutar" at bounding box center [341, 211] width 43 height 6
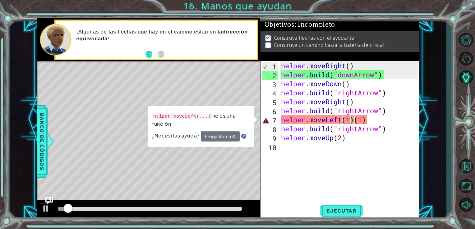
click at [372, 120] on div "helper . moveRight ( ) helper . build ( "downArrow" ) helper . moveDown ( ) hel…" at bounding box center [350, 137] width 141 height 153
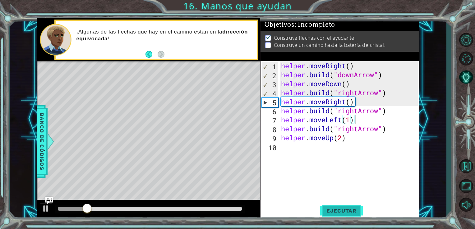
click at [353, 210] on span "Ejecutar" at bounding box center [341, 211] width 43 height 6
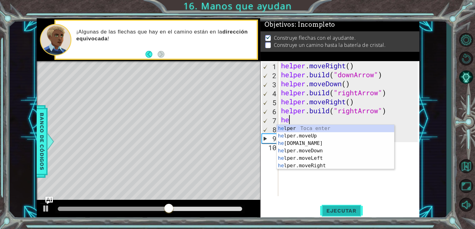
type textarea "h"
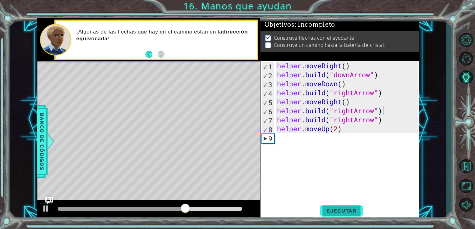
click at [348, 211] on span "Ejecutar" at bounding box center [341, 211] width 43 height 6
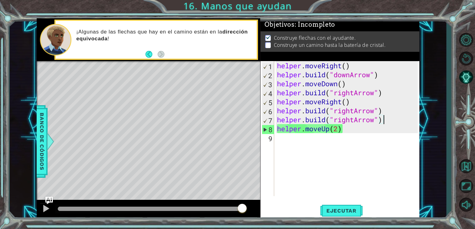
click at [386, 120] on div "helper . moveRight ( ) helper . build ( "downArrow" ) helper . moveDown ( ) hel…" at bounding box center [349, 137] width 146 height 153
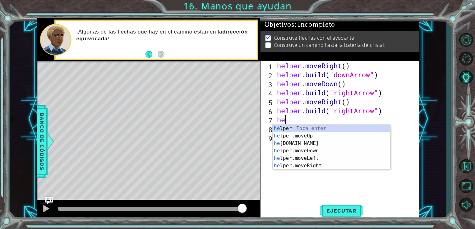
type textarea "h"
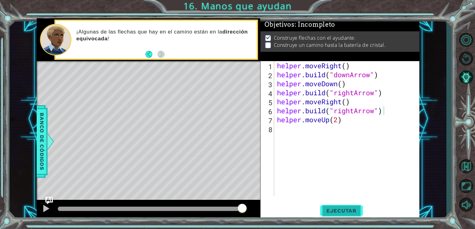
click at [331, 213] on span "Ejecutar" at bounding box center [341, 211] width 43 height 6
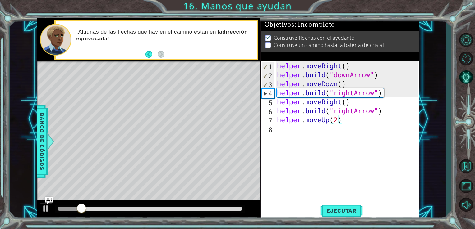
click at [349, 121] on div "helper . moveRight ( ) helper . build ( "downArrow" ) helper . moveDown ( ) hel…" at bounding box center [349, 137] width 146 height 153
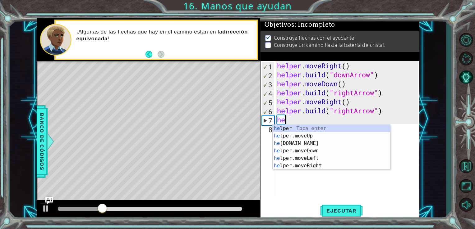
type textarea "h"
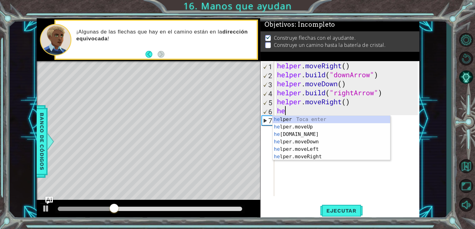
type textarea "h"
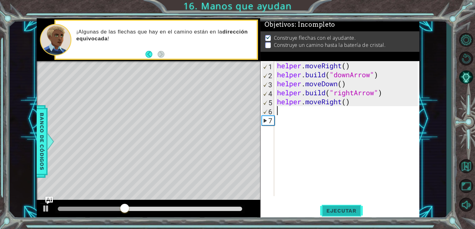
click at [343, 211] on span "Ejecutar" at bounding box center [341, 211] width 43 height 6
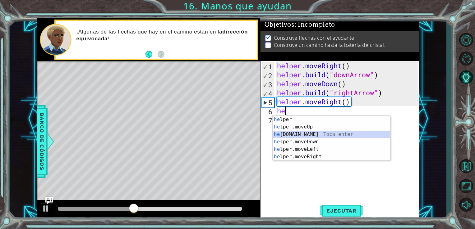
click at [316, 135] on div "he lper Toca enter he lper.moveUp Toca enter he [DOMAIN_NAME] Toca enter he lpe…" at bounding box center [332, 146] width 118 height 60
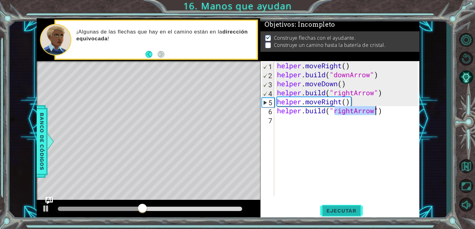
type textarea "[DOMAIN_NAME]("rightArrow")"
click at [339, 209] on span "Ejecutar" at bounding box center [341, 211] width 43 height 6
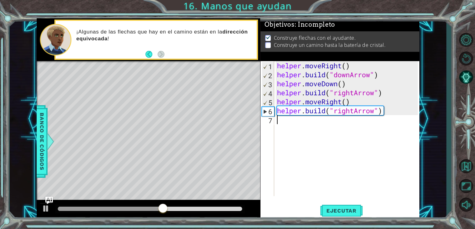
click at [293, 126] on div "helper . moveRight ( ) helper . build ( "downArrow" ) helper . moveDown ( ) hel…" at bounding box center [349, 137] width 146 height 153
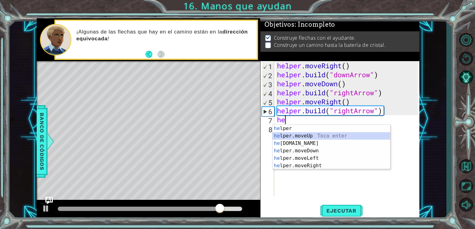
click at [308, 134] on div "he lper Toca enter he lper.moveUp Toca enter he [DOMAIN_NAME] Toca enter he lpe…" at bounding box center [332, 155] width 118 height 60
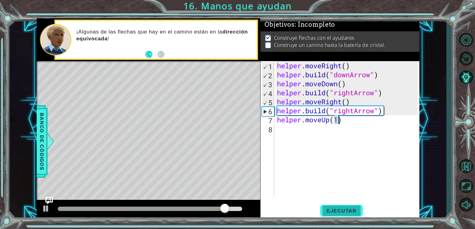
type textarea "helper.moveUp(1)"
click at [341, 213] on span "Ejecutar" at bounding box center [341, 211] width 43 height 6
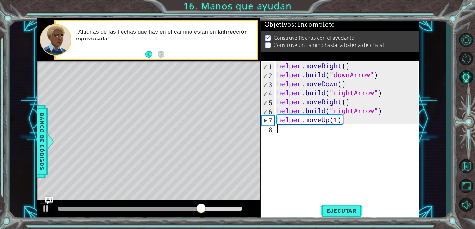
click at [285, 133] on div "helper . moveRight ( ) helper . build ( "downArrow" ) helper . moveDown ( ) hel…" at bounding box center [349, 137] width 146 height 153
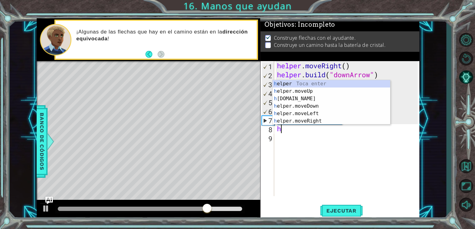
type textarea "he"
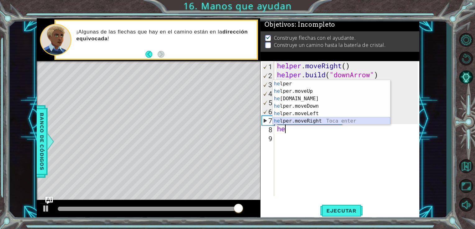
drag, startPoint x: 299, startPoint y: 97, endPoint x: 285, endPoint y: 119, distance: 26.1
click at [285, 119] on div "he lper Toca enter he lper.moveUp Toca enter he [DOMAIN_NAME] Toca enter he lpe…" at bounding box center [332, 110] width 118 height 60
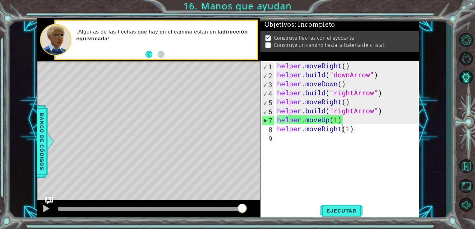
click at [344, 133] on div "helper . moveRight ( ) helper . build ( "downArrow" ) helper . moveDown ( ) hel…" at bounding box center [349, 137] width 146 height 153
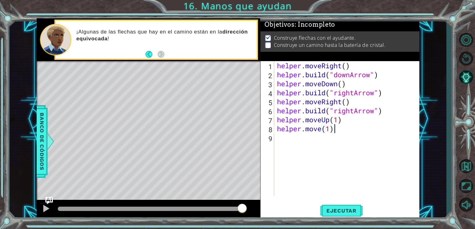
click at [338, 130] on div "helper . moveRight ( ) helper . build ( "downArrow" ) helper . moveDown ( ) hel…" at bounding box center [349, 137] width 146 height 153
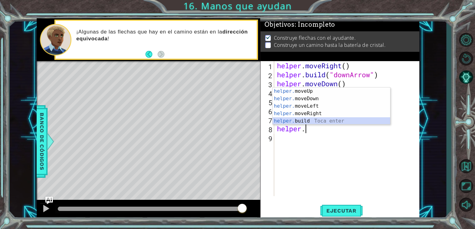
click at [315, 124] on div "helper. moveUp Toca enter helper. moveDown Toca enter helper. moveLeft Toca ent…" at bounding box center [332, 114] width 118 height 52
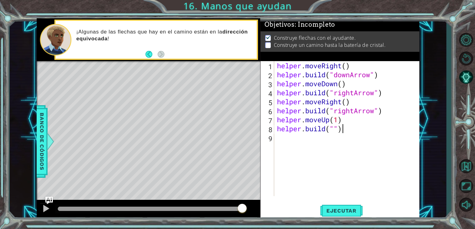
click at [351, 131] on div "helper . moveRight ( ) helper . build ( "downArrow" ) helper . moveDown ( ) hel…" at bounding box center [349, 137] width 146 height 153
type textarea "[DOMAIN_NAME]("rightArrow")"
click at [347, 215] on button "Ejecutar" at bounding box center [341, 211] width 43 height 16
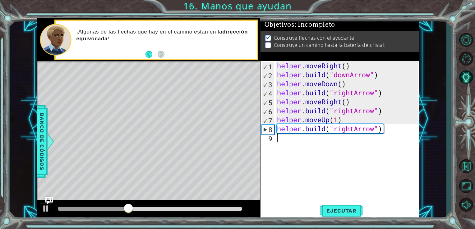
click at [298, 148] on div "helper . moveRight ( ) helper . build ( "downArrow" ) helper . moveDown ( ) hel…" at bounding box center [349, 137] width 146 height 153
click at [340, 117] on div "helper . moveRight ( ) helper . build ( "downArrow" ) helper . moveDown ( ) hel…" at bounding box center [349, 137] width 146 height 153
click at [347, 206] on button "Ejecutar" at bounding box center [341, 211] width 43 height 16
click at [367, 127] on div "helper . moveRight ( ) helper . build ( "downArrow" ) helper . moveDown ( ) hel…" at bounding box center [349, 137] width 146 height 153
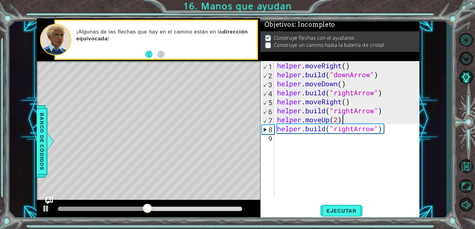
click at [358, 119] on div "helper . moveRight ( ) helper . build ( "downArrow" ) helper . moveDown ( ) hel…" at bounding box center [349, 137] width 146 height 153
click at [393, 133] on div "helper . moveRight ( ) helper . build ( "downArrow" ) helper . moveDown ( ) hel…" at bounding box center [349, 137] width 146 height 153
type textarea "[DOMAIN_NAME]("rightArrow")"
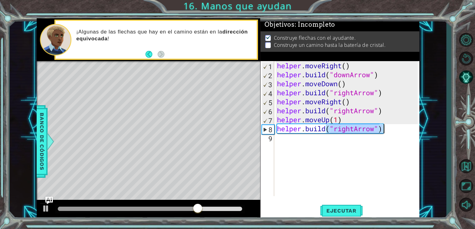
click at [393, 133] on div "helper . moveRight ( ) helper . build ( "downArrow" ) helper . moveDown ( ) hel…" at bounding box center [349, 137] width 146 height 153
click at [320, 144] on div "helper . moveRight ( ) helper . build ( "downArrow" ) helper . moveDown ( ) hel…" at bounding box center [349, 137] width 146 height 153
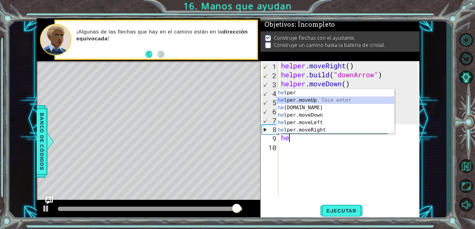
click at [311, 101] on div "he lper Toca enter he lper.moveUp Toca enter he [DOMAIN_NAME] Toca enter he lpe…" at bounding box center [336, 119] width 118 height 60
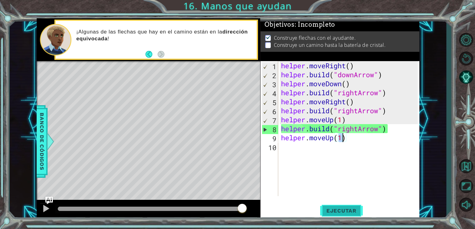
type textarea "helper.moveUp(1)"
click at [340, 208] on span "Ejecutar" at bounding box center [341, 211] width 43 height 6
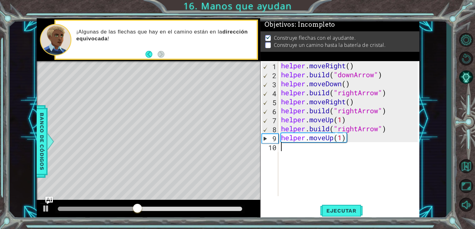
click at [298, 151] on div "helper . moveRight ( ) helper . build ( "downArrow" ) helper . moveDown ( ) hel…" at bounding box center [350, 137] width 141 height 153
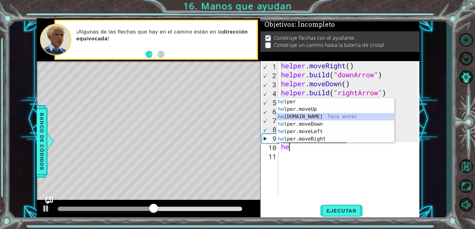
click at [300, 117] on div "he lper Toca enter he lper.moveUp Toca enter he [DOMAIN_NAME] Toca enter he lpe…" at bounding box center [336, 128] width 118 height 60
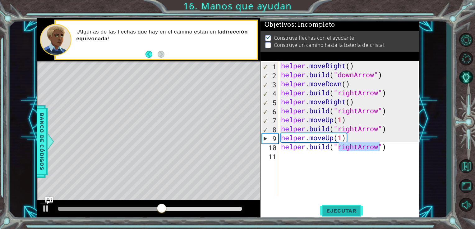
click at [345, 212] on span "Ejecutar" at bounding box center [341, 211] width 43 height 6
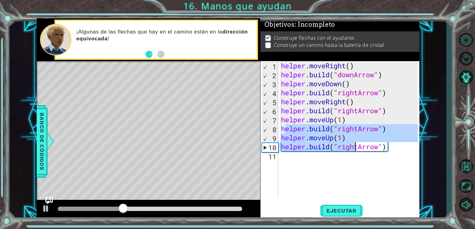
drag, startPoint x: 287, startPoint y: 131, endPoint x: 366, endPoint y: 151, distance: 81.3
click at [366, 151] on div "helper . moveRight ( ) helper . build ( "downArrow" ) helper . moveDown ( ) hel…" at bounding box center [350, 137] width 141 height 153
type textarea "hrow")"
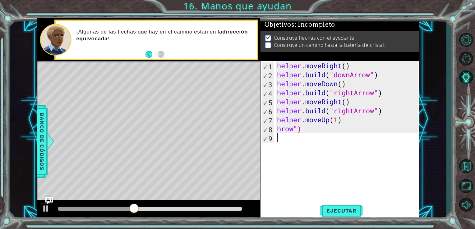
click at [366, 151] on div "helper . moveRight ( ) helper . build ( "downArrow" ) helper . moveDown ( ) hel…" at bounding box center [349, 137] width 146 height 153
click at [321, 128] on div "helper . moveRight ( ) helper . build ( "downArrow" ) helper . moveDown ( ) hel…" at bounding box center [349, 137] width 146 height 153
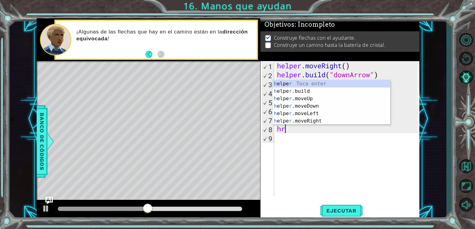
type textarea "h"
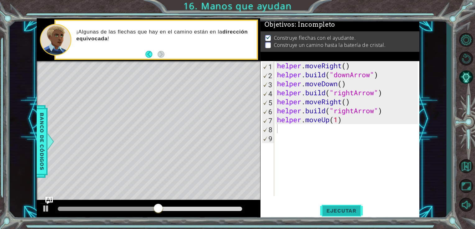
click at [341, 211] on span "Ejecutar" at bounding box center [341, 211] width 43 height 6
